Goal: Information Seeking & Learning: Find contact information

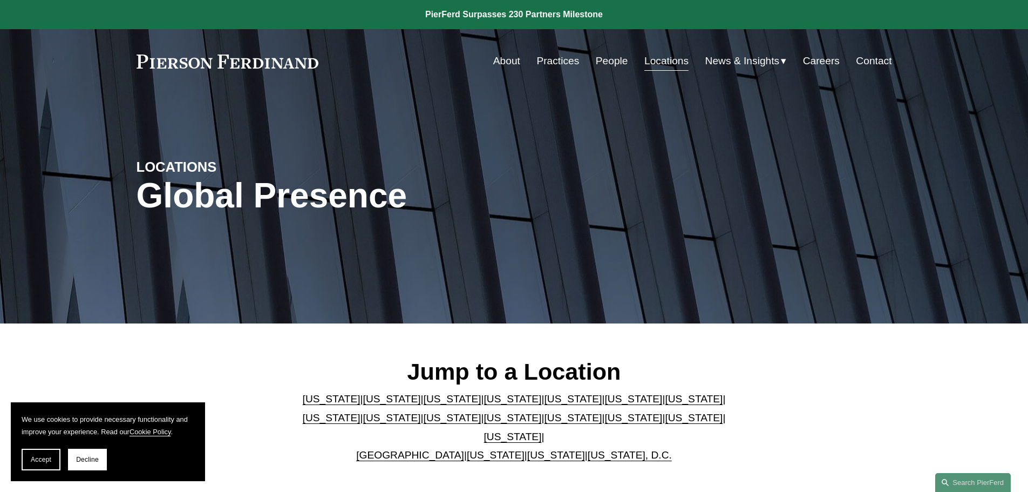
click at [484, 404] on link "[US_STATE]" at bounding box center [513, 398] width 58 height 11
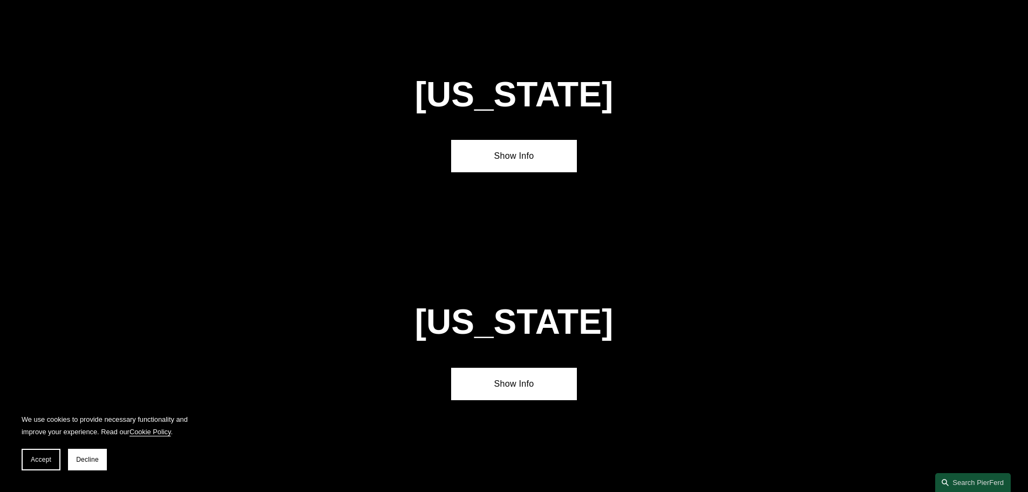
scroll to position [1172, 0]
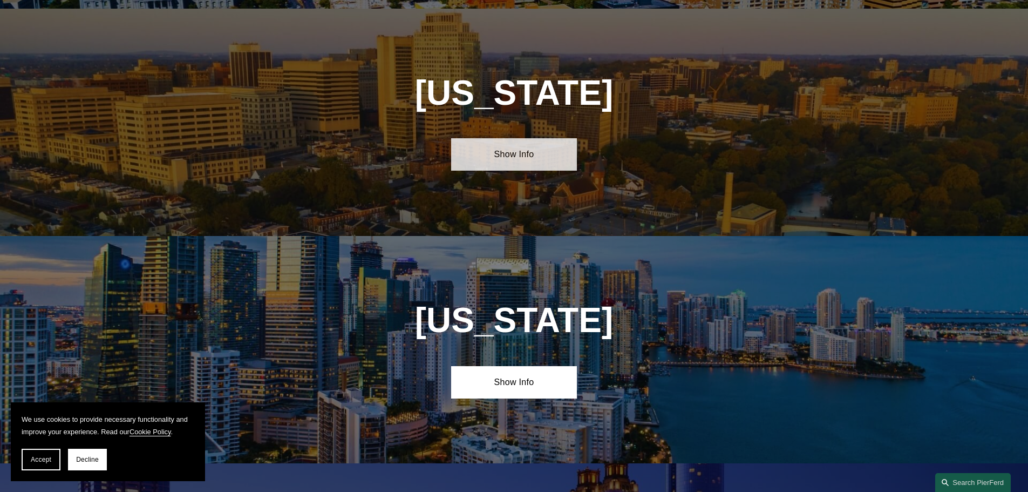
click at [512, 142] on link "Show Info" at bounding box center [514, 154] width 126 height 32
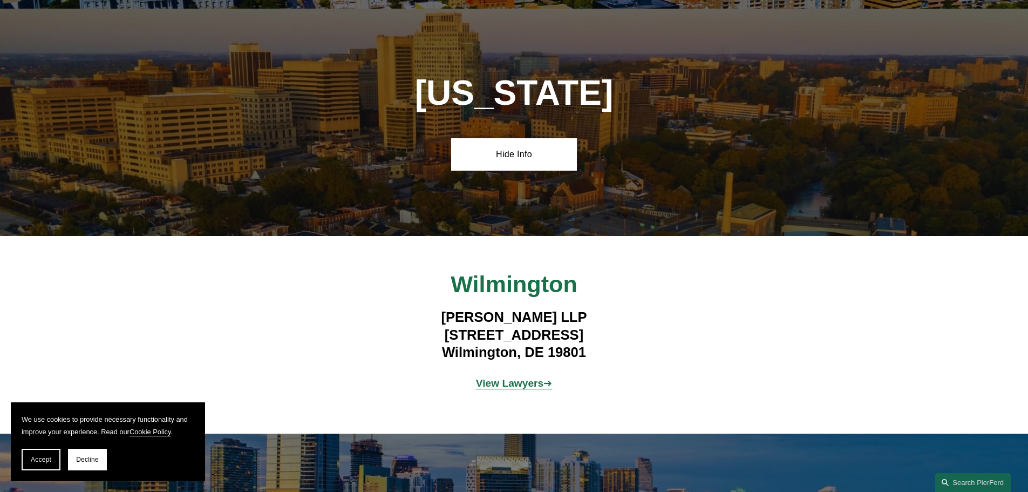
click at [510, 377] on strong "View Lawyers" at bounding box center [510, 382] width 68 height 11
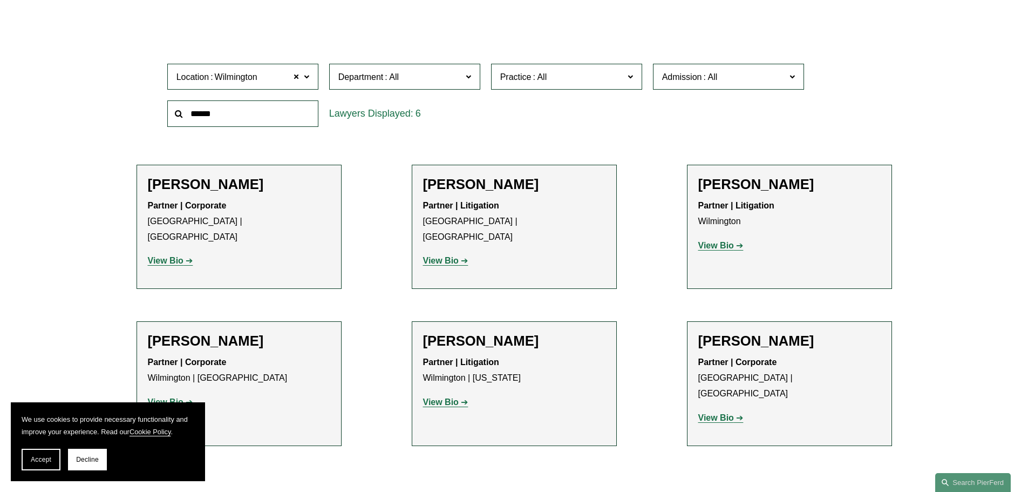
scroll to position [324, 0]
click at [901, 91] on ul "Filter Location Wilmington Wilmington All Atlanta Austin Boston Charlotte Chica…" at bounding box center [513, 252] width 817 height 452
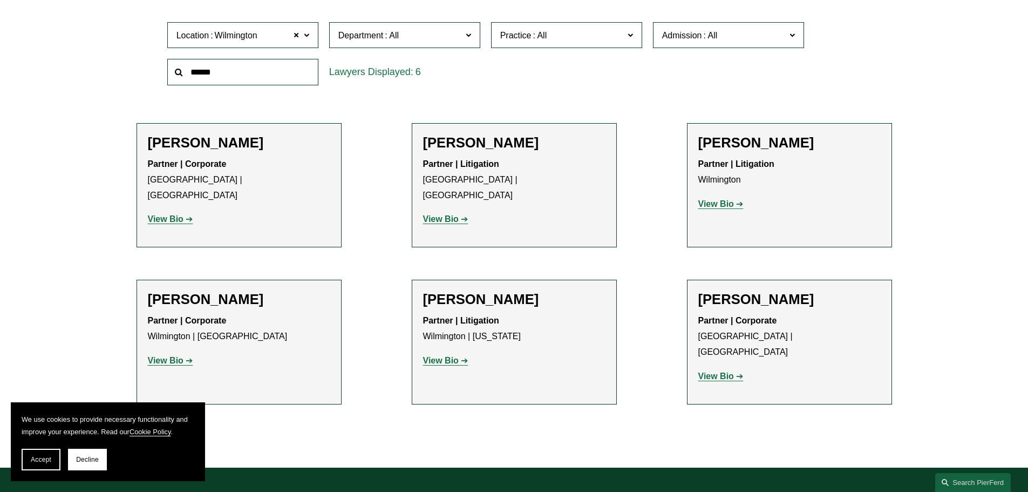
scroll to position [432, 0]
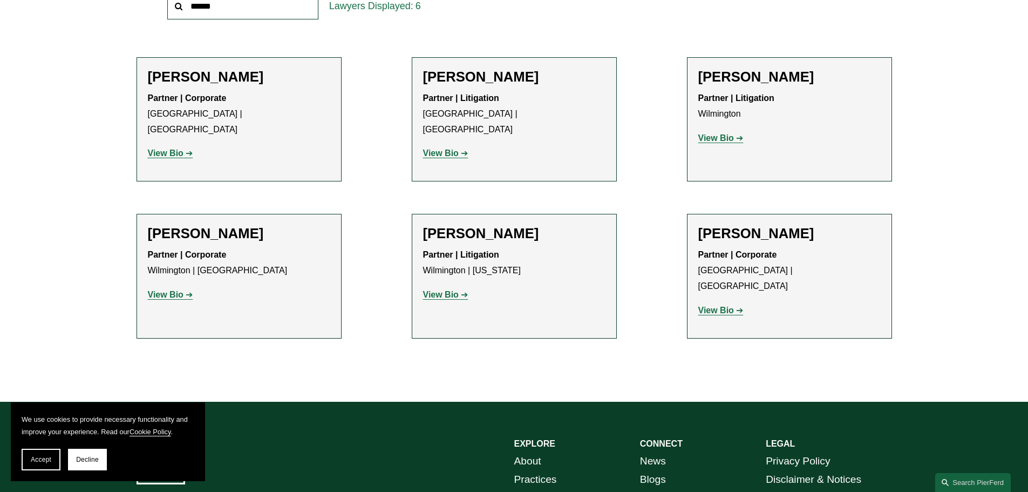
click at [720, 305] on strong "View Bio" at bounding box center [716, 309] width 36 height 9
click at [435, 290] on strong "View Bio" at bounding box center [441, 294] width 36 height 9
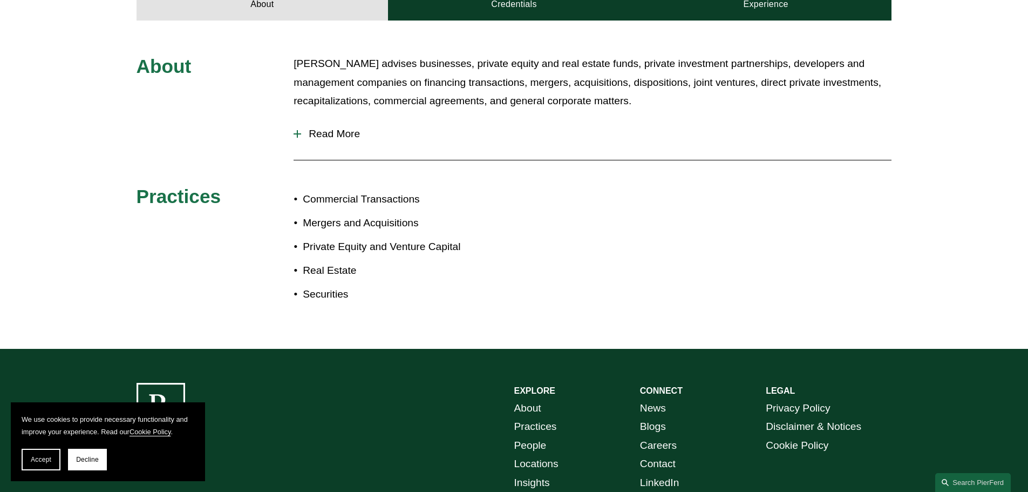
scroll to position [540, 0]
